Goal: Task Accomplishment & Management: Use online tool/utility

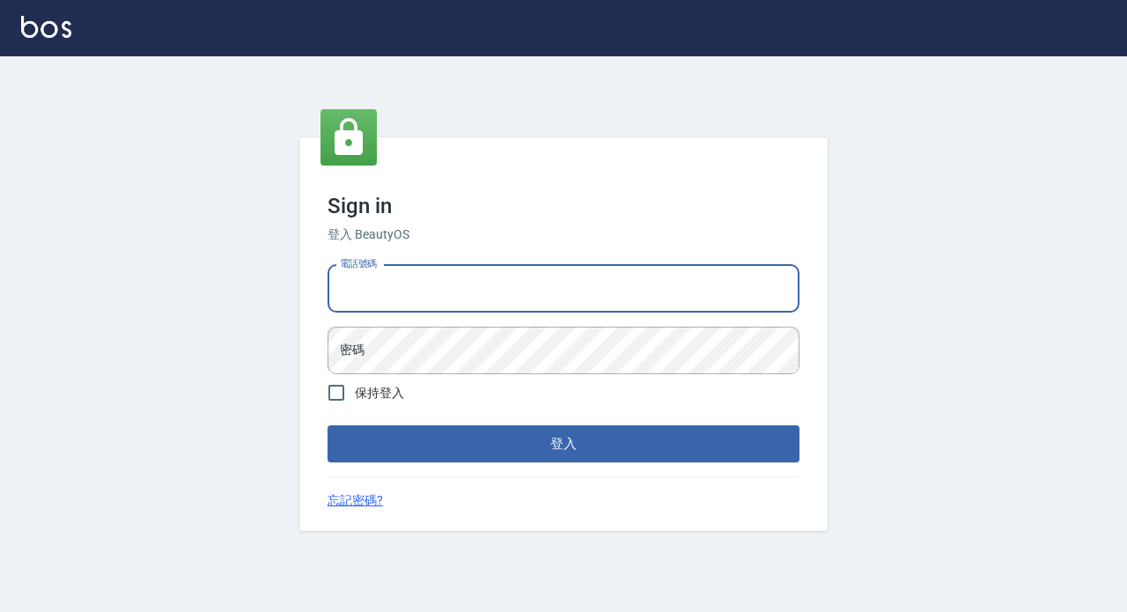
click at [438, 288] on input "電話號碼" at bounding box center [564, 289] width 472 height 48
type input "89729295"
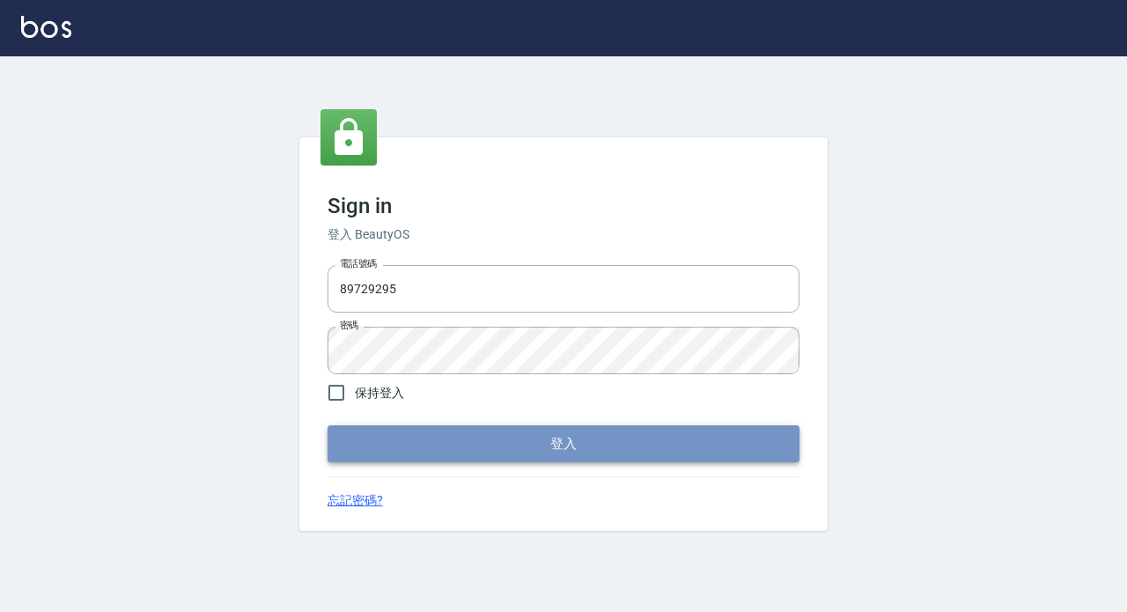
click at [482, 432] on button "登入" at bounding box center [564, 443] width 472 height 37
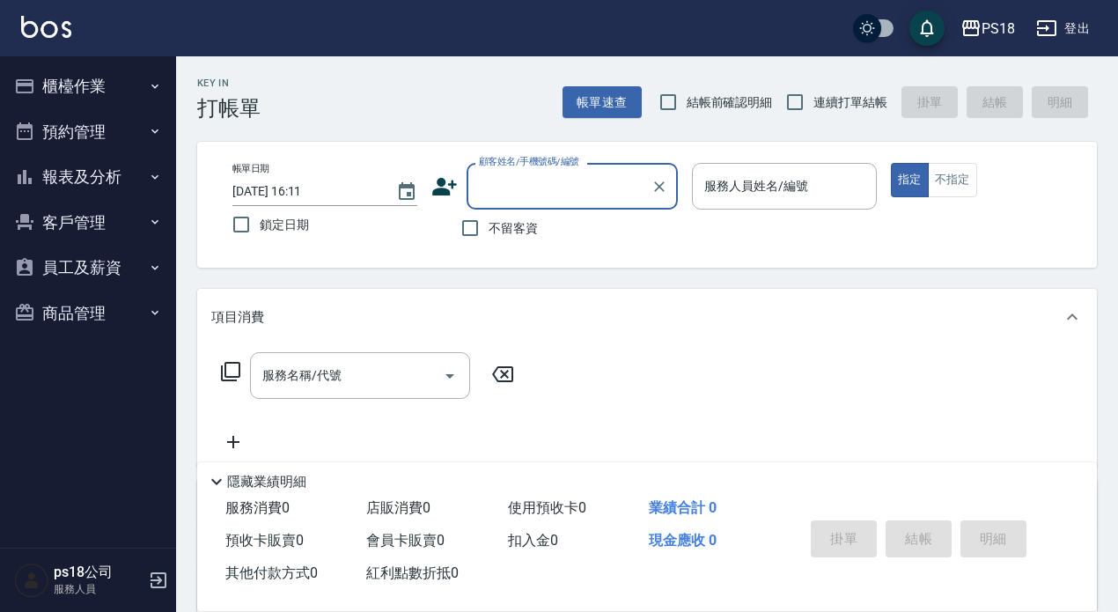
click at [85, 84] on button "櫃檯作業" at bounding box center [88, 86] width 162 height 46
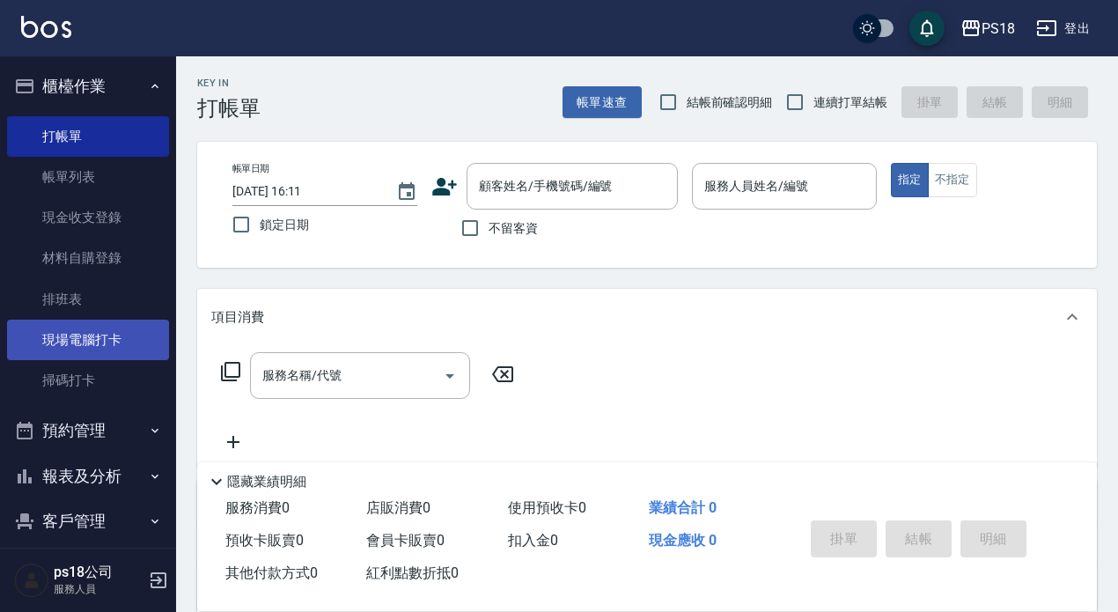
click at [51, 336] on link "現場電腦打卡" at bounding box center [88, 340] width 162 height 41
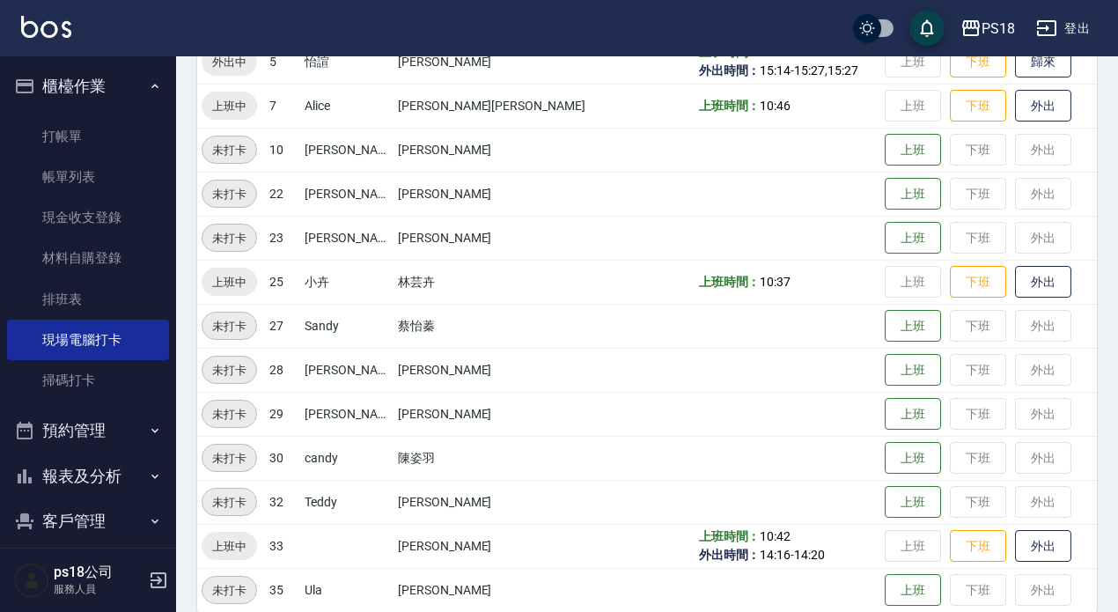
scroll to position [355, 0]
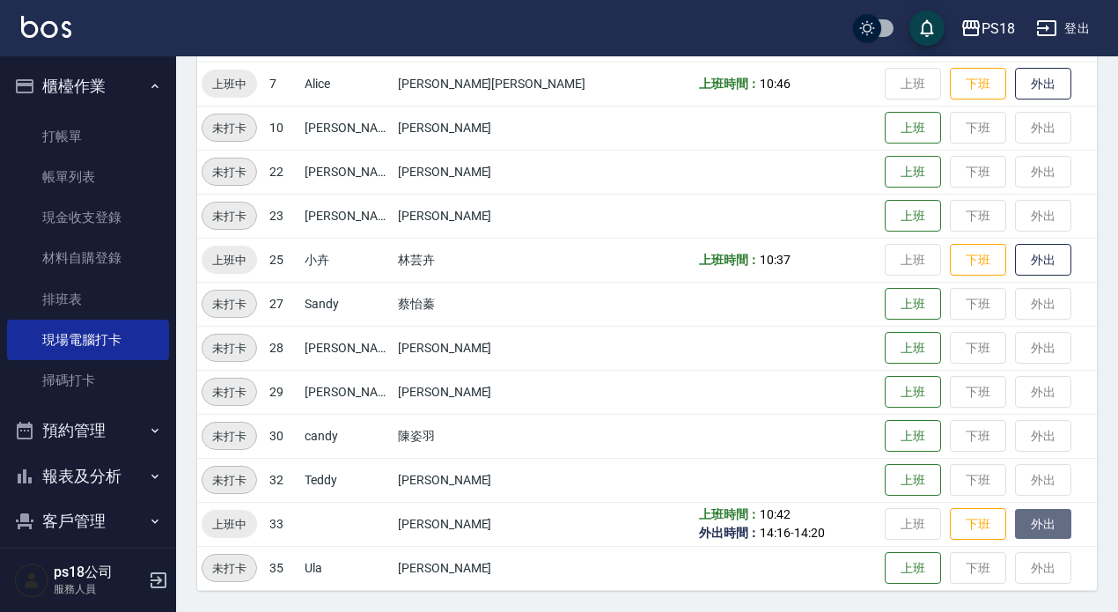
click at [1015, 527] on button "外出" at bounding box center [1043, 524] width 56 height 31
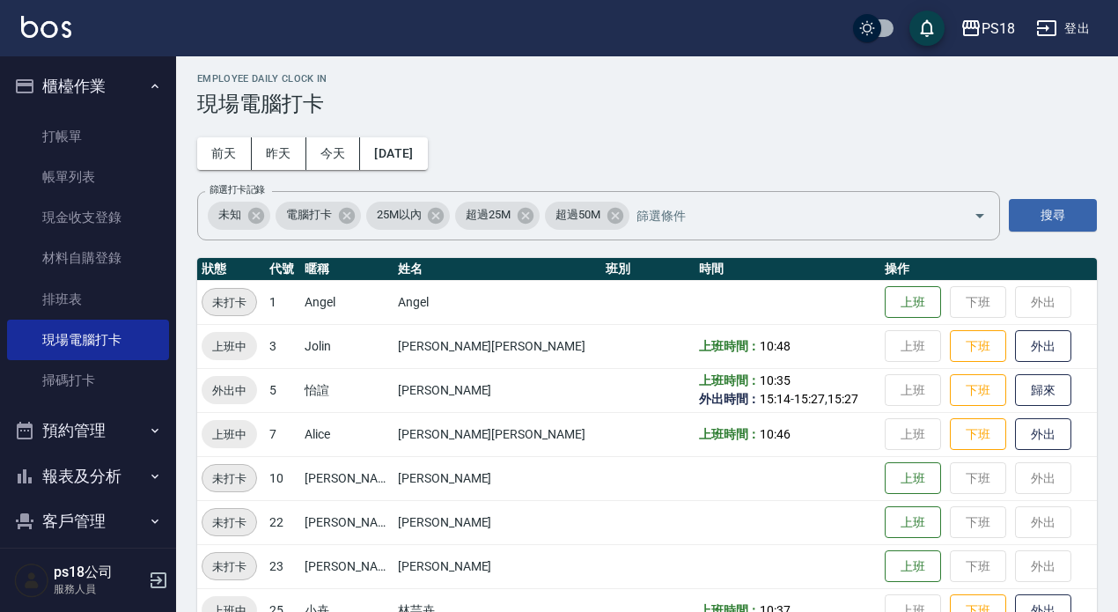
scroll to position [3, 0]
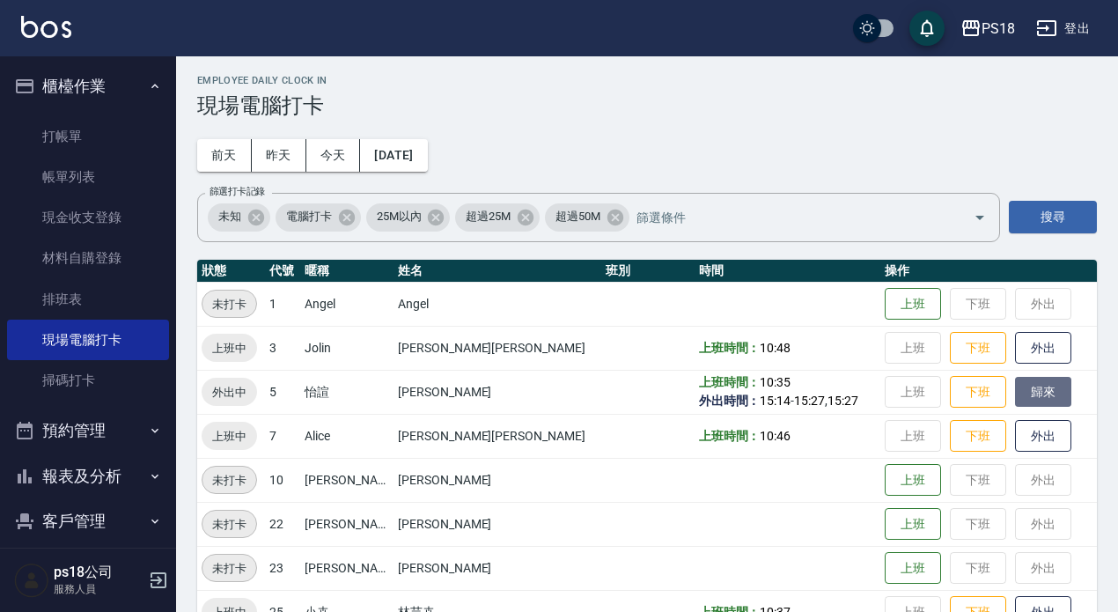
click at [1015, 397] on button "歸來" at bounding box center [1043, 392] width 56 height 31
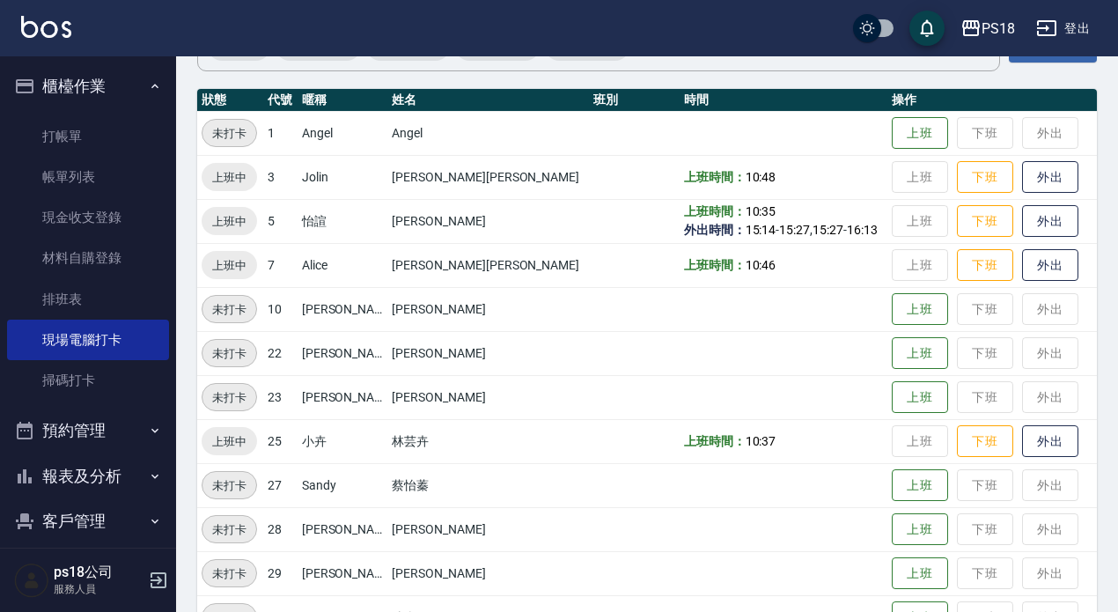
scroll to position [176, 0]
